Goal: Navigation & Orientation: Understand site structure

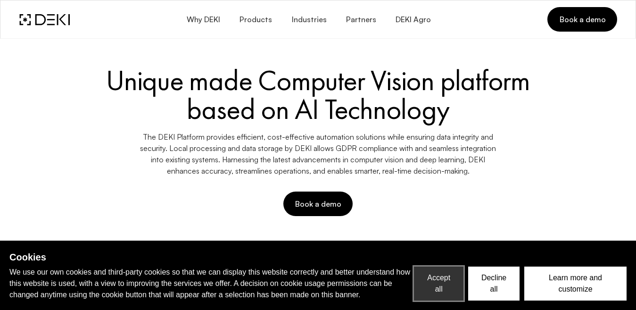
click at [446, 277] on button "Accept all" at bounding box center [439, 283] width 50 height 34
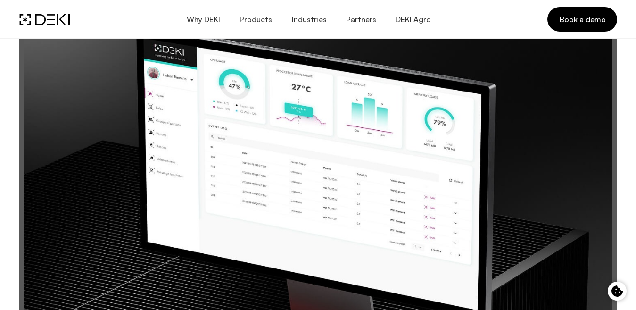
scroll to position [283, 0]
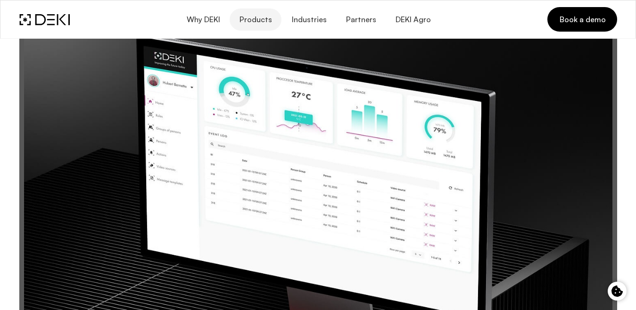
click at [264, 17] on span "Products" at bounding box center [255, 19] width 33 height 9
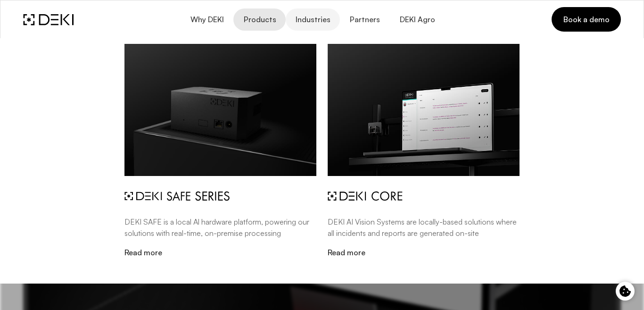
click at [321, 20] on span "Industries" at bounding box center [312, 19] width 35 height 9
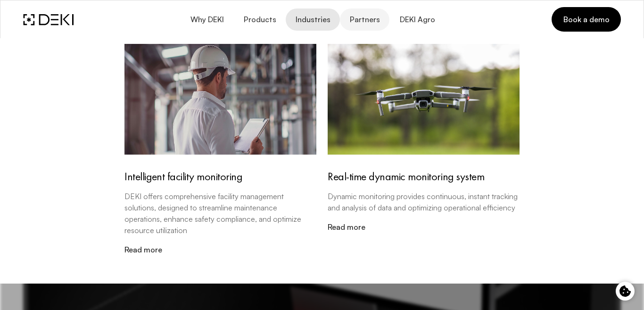
click at [364, 19] on span "Partners" at bounding box center [364, 19] width 31 height 9
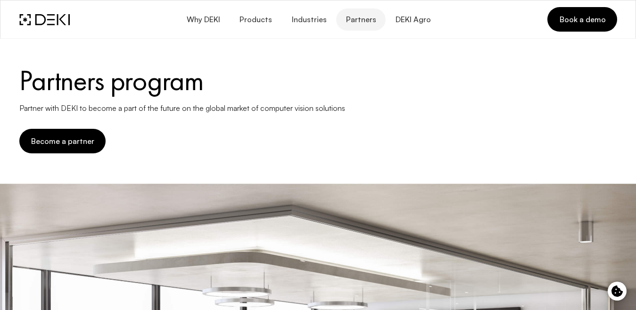
scroll to position [283, 0]
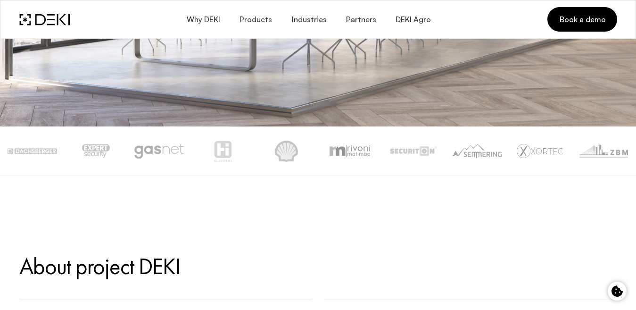
scroll to position [471, 0]
